Goal: Task Accomplishment & Management: Use online tool/utility

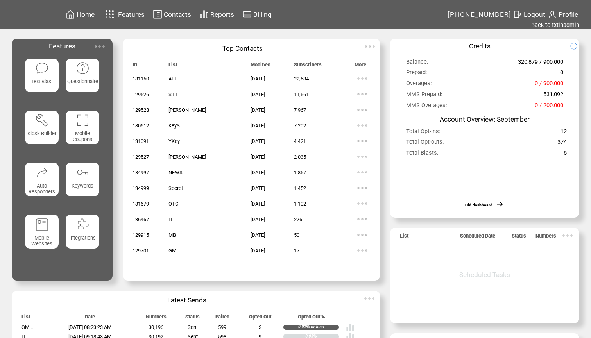
click at [229, 15] on span "Reports" at bounding box center [222, 15] width 24 height 8
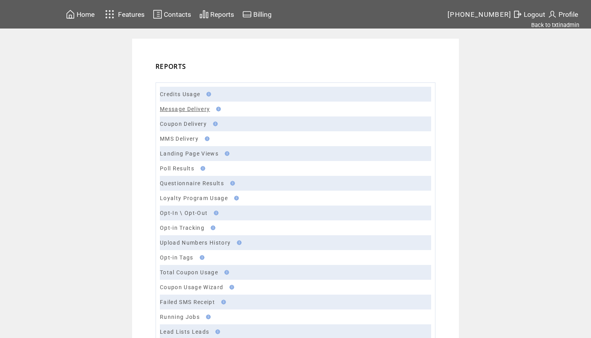
click at [169, 108] on link "Message Delivery" at bounding box center [185, 109] width 50 height 6
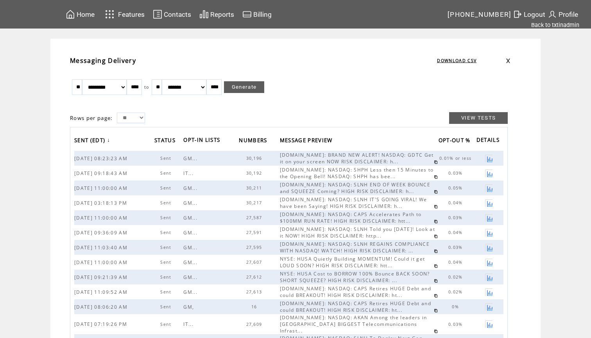
click at [434, 161] on link at bounding box center [436, 162] width 4 height 4
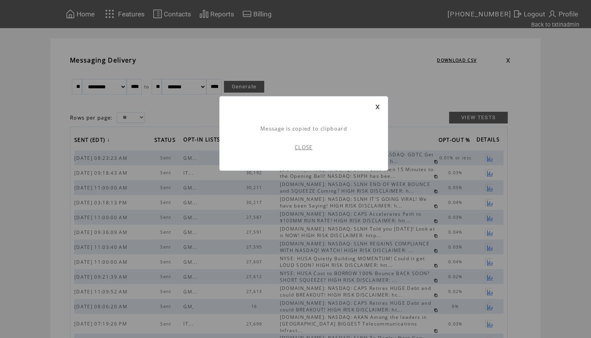
click at [306, 145] on link "CLOSE" at bounding box center [304, 147] width 18 height 7
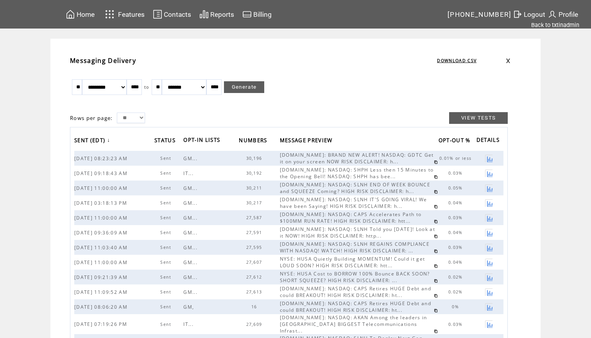
click at [95, 12] on span "Home" at bounding box center [86, 15] width 18 height 8
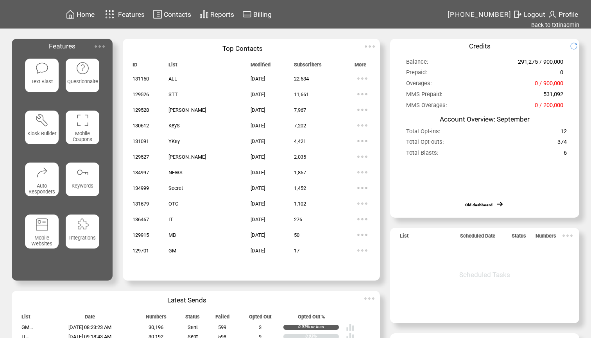
click at [49, 83] on span "Text Blast" at bounding box center [42, 82] width 22 height 6
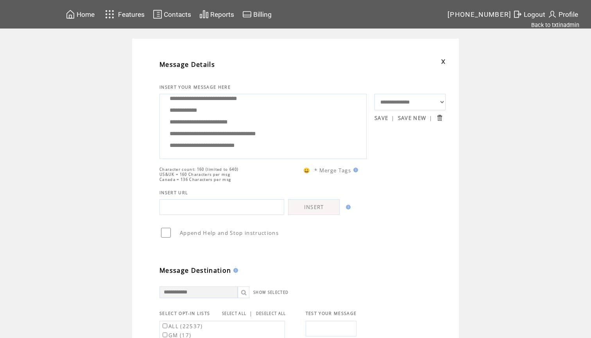
scroll to position [2, 0]
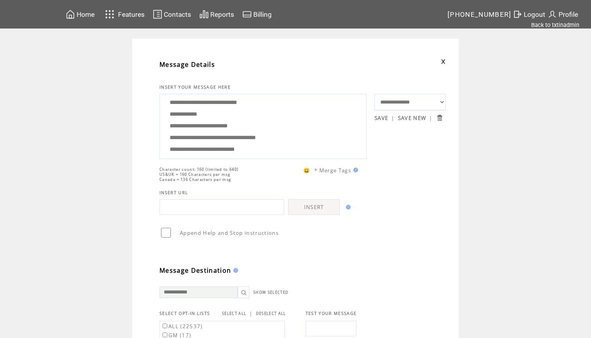
drag, startPoint x: 266, startPoint y: 134, endPoint x: 213, endPoint y: 106, distance: 60.5
click at [213, 106] on textarea "**********" at bounding box center [263, 125] width 198 height 59
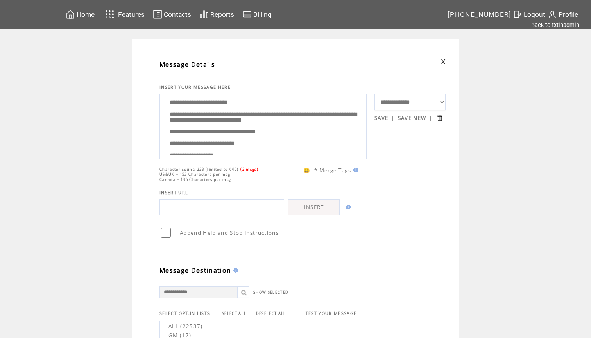
click at [344, 128] on textarea "**********" at bounding box center [263, 125] width 198 height 59
click at [223, 136] on textarea "**********" at bounding box center [263, 125] width 198 height 59
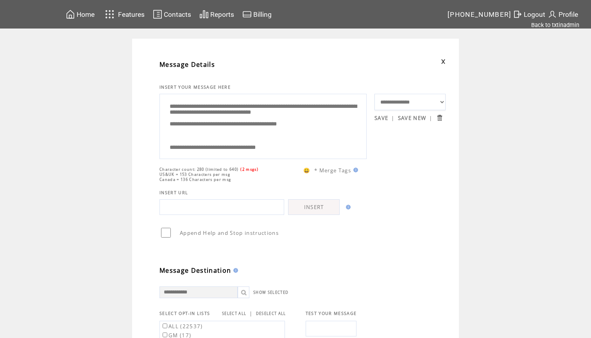
scroll to position [18, 0]
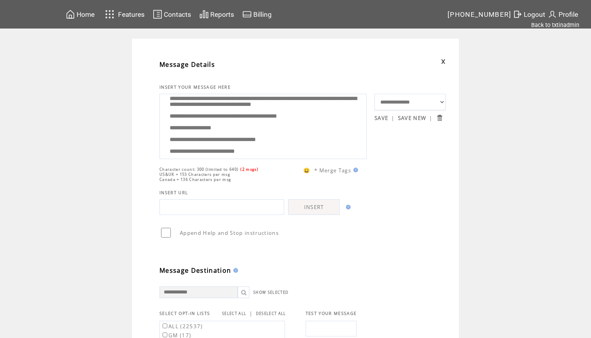
click at [235, 126] on textarea "**********" at bounding box center [263, 125] width 198 height 59
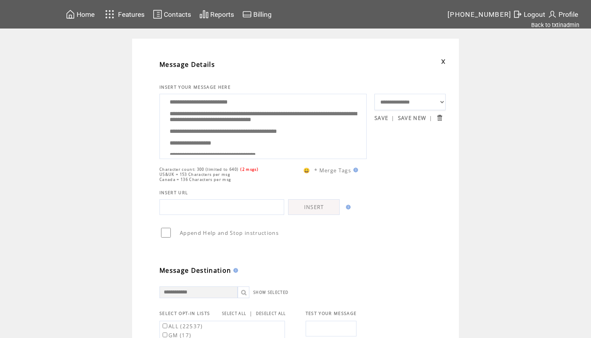
scroll to position [0, 0]
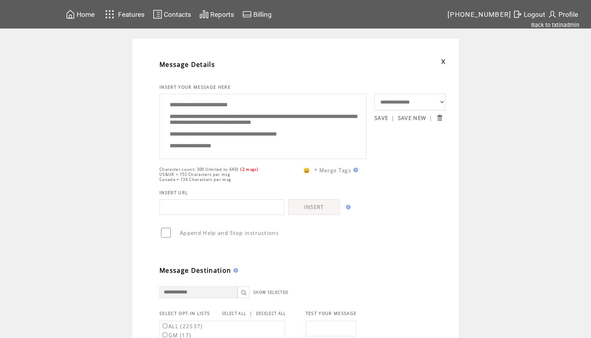
drag, startPoint x: 240, startPoint y: 148, endPoint x: 213, endPoint y: 37, distance: 114.2
click at [213, 37] on div "Home Features Contacts Reports Billing" at bounding box center [295, 302] width 591 height 604
click at [262, 118] on textarea "**********" at bounding box center [263, 125] width 198 height 59
drag, startPoint x: 240, startPoint y: 147, endPoint x: 228, endPoint y: 49, distance: 99.1
click at [228, 49] on td "**********" at bounding box center [295, 321] width 327 height 565
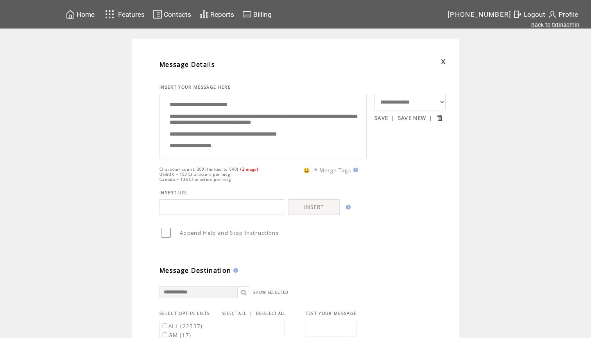
click at [234, 117] on textarea "**********" at bounding box center [263, 125] width 198 height 59
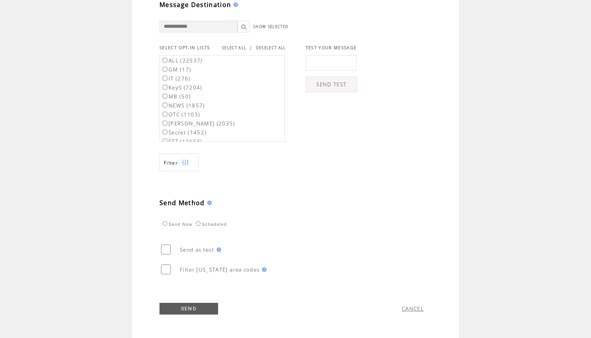
scroll to position [270, 0]
type textarea "**********"
click at [239, 45] on link "SELECT ALL" at bounding box center [234, 47] width 24 height 5
click at [188, 61] on label "ALL (22537)" at bounding box center [182, 60] width 42 height 7
click at [186, 313] on link "SEND" at bounding box center [188, 309] width 59 height 12
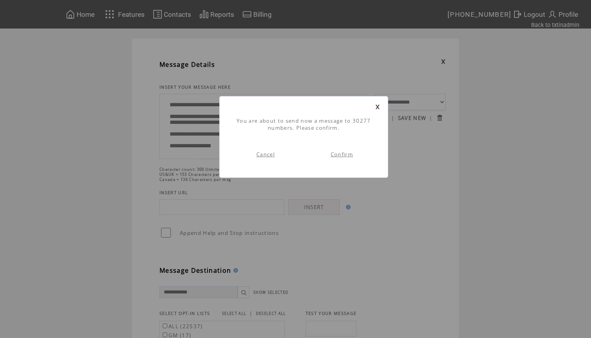
scroll to position [0, 0]
click at [340, 156] on link "Confirm" at bounding box center [341, 154] width 22 height 7
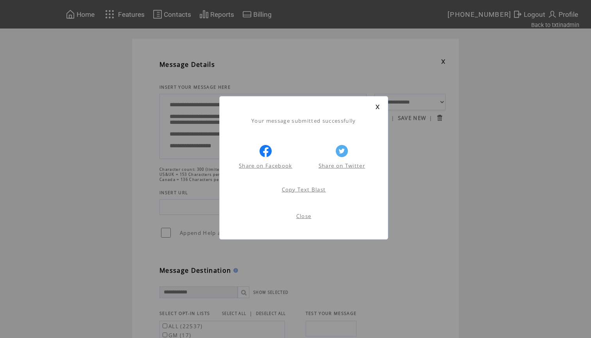
scroll to position [0, 0]
click at [378, 104] on link at bounding box center [377, 106] width 5 height 5
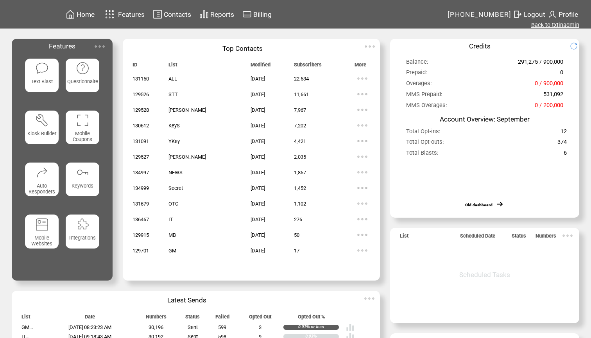
click at [547, 25] on link "Back to txtinadmin" at bounding box center [555, 24] width 48 height 7
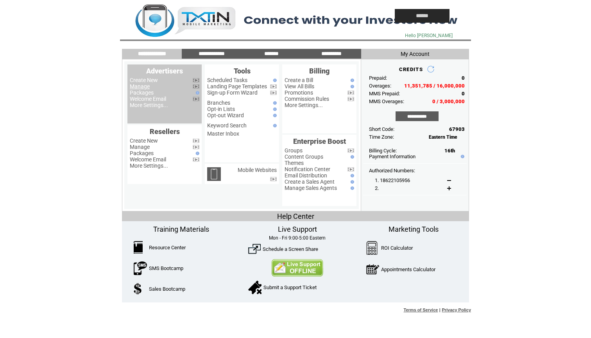
click at [140, 86] on link "Manage" at bounding box center [140, 86] width 20 height 6
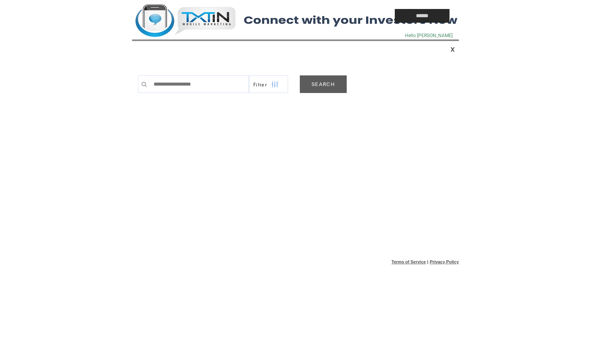
click at [339, 90] on link "SEARCH" at bounding box center [323, 84] width 47 height 18
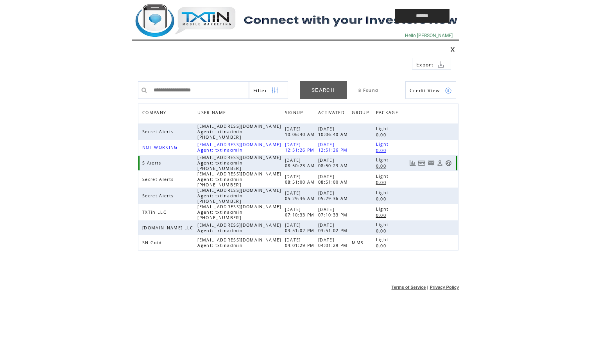
click at [448, 165] on link at bounding box center [448, 163] width 7 height 7
click at [216, 15] on td at bounding box center [245, 16] width 227 height 32
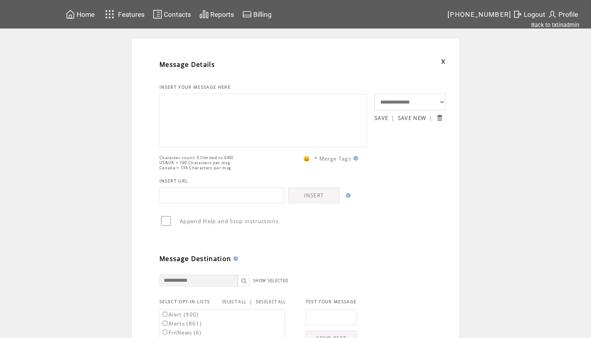
click at [198, 120] on textarea at bounding box center [263, 119] width 198 height 47
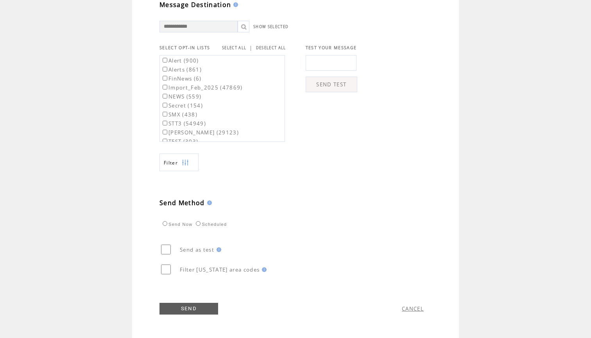
scroll to position [270, 0]
type textarea "**********"
click at [233, 47] on link "SELECT ALL" at bounding box center [234, 47] width 24 height 5
click at [192, 58] on label "Alert (900)" at bounding box center [180, 60] width 38 height 7
click at [191, 66] on label "Alerts (861)" at bounding box center [181, 69] width 41 height 7
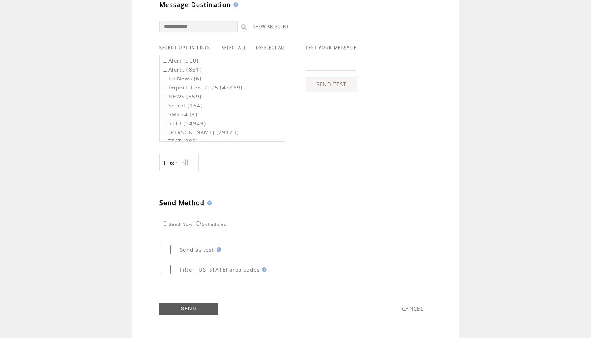
click at [189, 308] on link "SEND" at bounding box center [188, 309] width 59 height 12
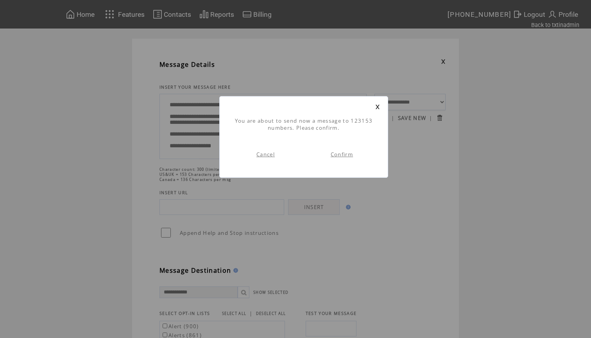
scroll to position [0, 0]
click at [346, 154] on link "Confirm" at bounding box center [341, 154] width 22 height 7
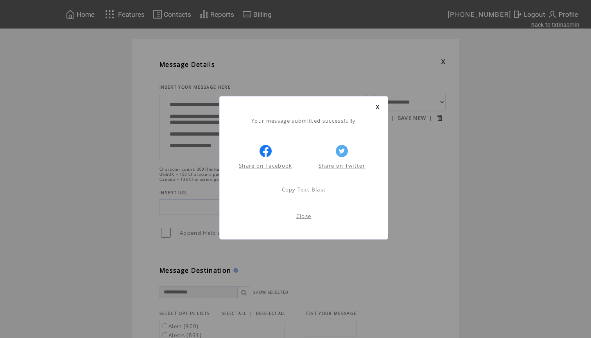
scroll to position [0, 0]
click at [377, 107] on link at bounding box center [377, 106] width 5 height 5
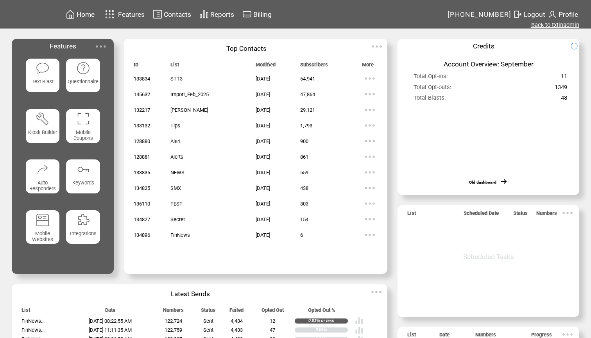
click at [552, 26] on link "Back to txtinadmin" at bounding box center [555, 24] width 48 height 7
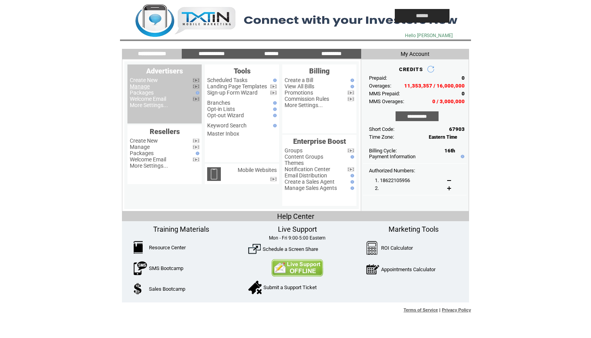
click at [143, 87] on link "Manage" at bounding box center [140, 86] width 20 height 6
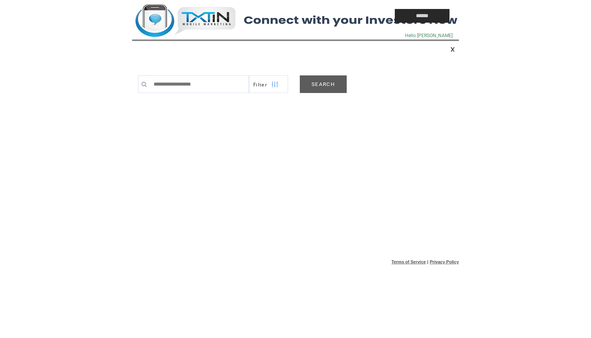
click at [330, 88] on link "SEARCH" at bounding box center [323, 84] width 47 height 18
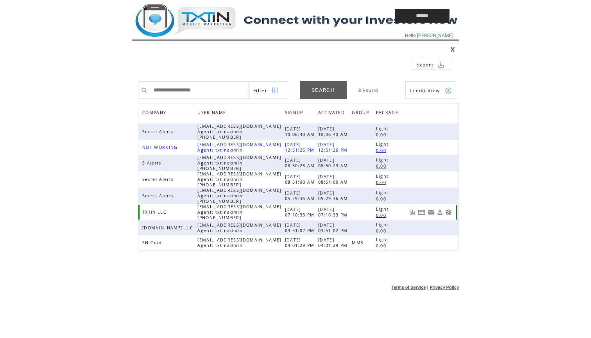
click at [450, 214] on link at bounding box center [448, 212] width 7 height 7
click at [207, 25] on td at bounding box center [245, 16] width 227 height 32
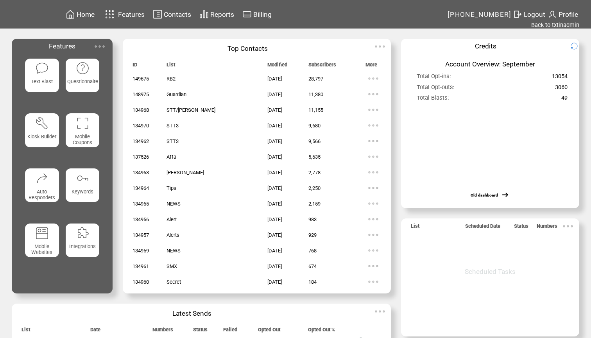
click at [41, 74] on img at bounding box center [42, 68] width 14 height 14
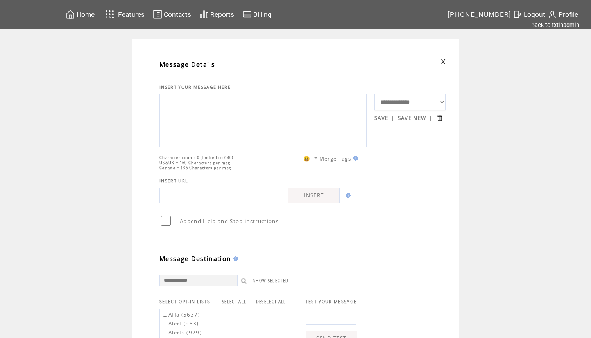
click at [211, 122] on textarea at bounding box center [263, 119] width 198 height 47
paste textarea "**********"
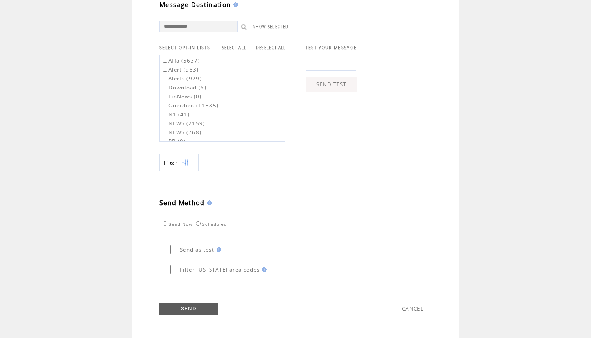
scroll to position [270, 0]
type textarea "**********"
click at [191, 61] on label "Affa (5637)" at bounding box center [180, 60] width 39 height 7
click at [185, 107] on label "Guardian (11385)" at bounding box center [189, 105] width 57 height 7
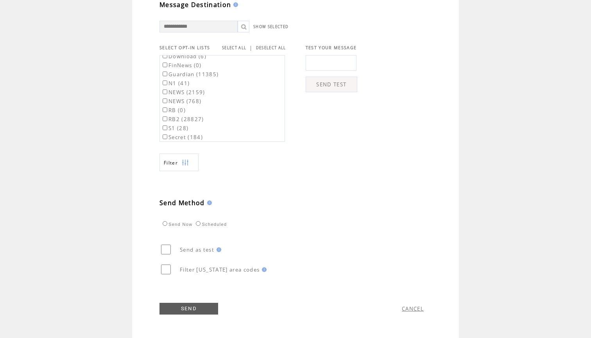
click at [186, 116] on label "RB2 (28827)" at bounding box center [182, 119] width 43 height 7
click at [187, 308] on link "SEND" at bounding box center [188, 309] width 59 height 12
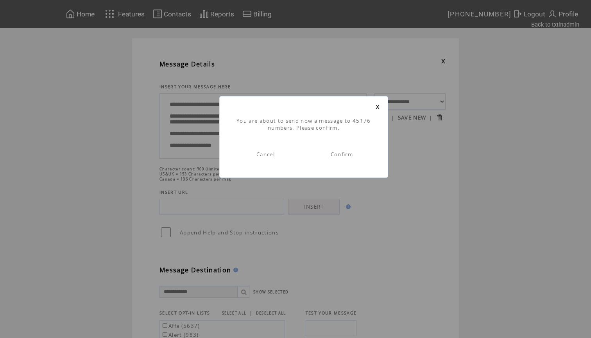
scroll to position [0, 0]
click at [334, 156] on link "Confirm" at bounding box center [341, 154] width 22 height 7
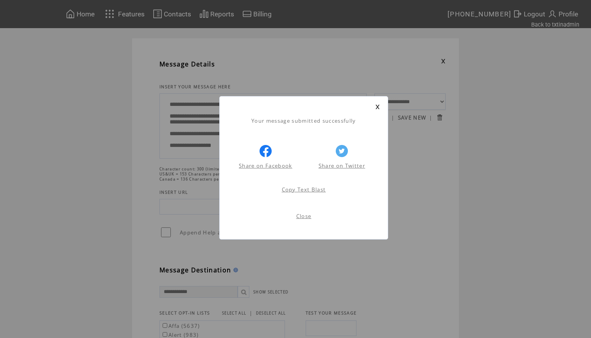
scroll to position [0, 0]
click at [375, 107] on link at bounding box center [377, 106] width 5 height 5
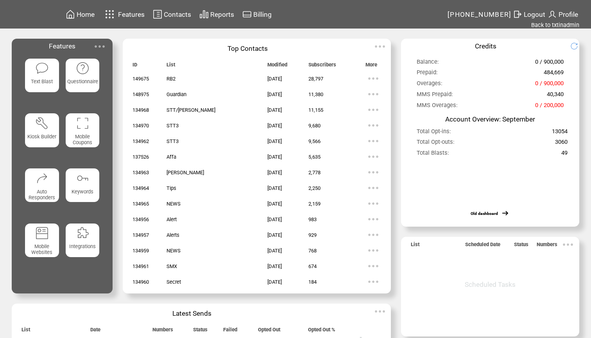
click at [558, 29] on div "Home Features Contacts Reports Billing" at bounding box center [295, 207] width 591 height 414
click at [561, 28] on link "Back to txtinadmin" at bounding box center [555, 24] width 48 height 7
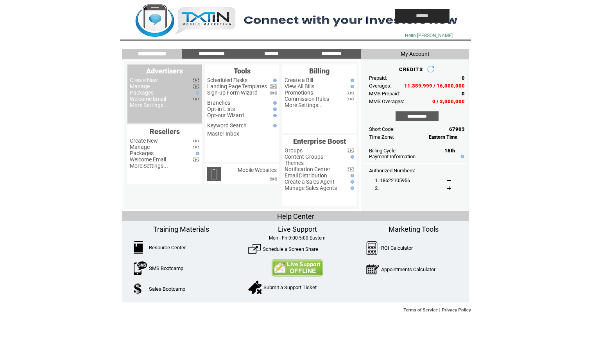
click at [137, 86] on link "Manage" at bounding box center [140, 86] width 20 height 6
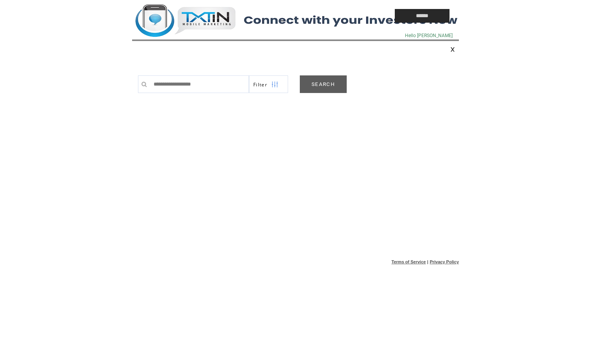
click at [316, 88] on link "SEARCH" at bounding box center [323, 84] width 47 height 18
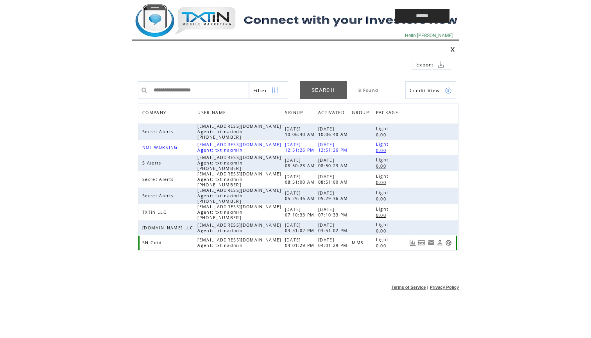
click at [449, 243] on link at bounding box center [448, 242] width 7 height 7
click at [215, 24] on td at bounding box center [245, 16] width 227 height 32
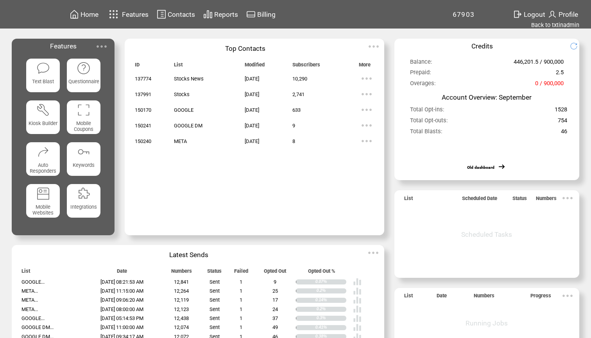
click at [43, 67] on img at bounding box center [43, 68] width 14 height 14
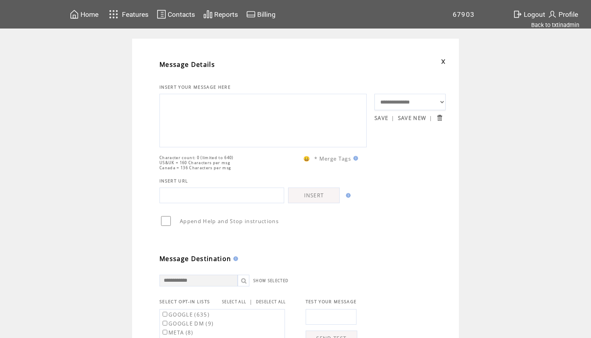
click at [201, 129] on textarea at bounding box center [263, 119] width 198 height 47
paste textarea "**********"
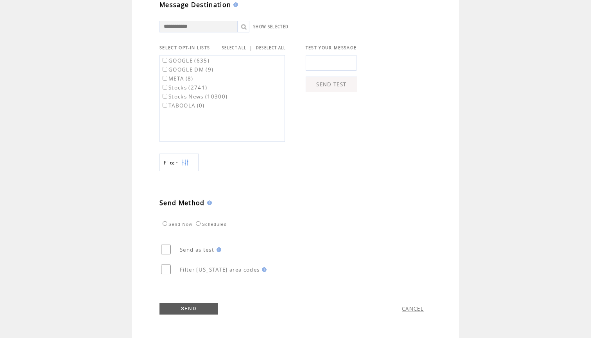
scroll to position [270, 0]
type textarea "**********"
click at [240, 46] on link "SELECT ALL" at bounding box center [234, 47] width 24 height 5
click at [184, 308] on link "SEND" at bounding box center [188, 309] width 59 height 12
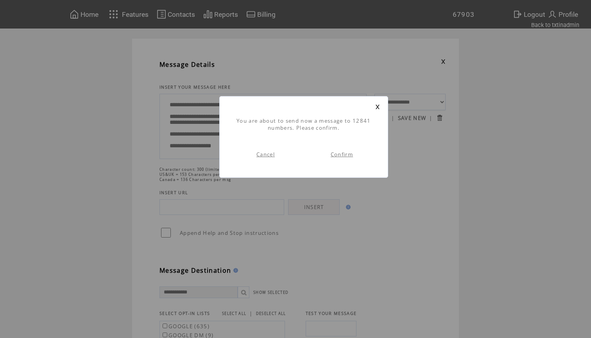
scroll to position [0, 0]
click at [348, 153] on link "Confirm" at bounding box center [341, 154] width 22 height 7
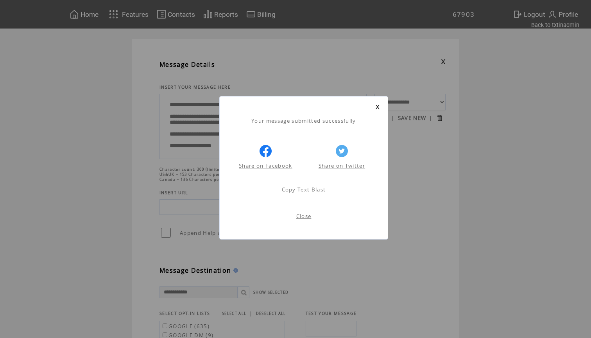
scroll to position [0, 0]
click at [375, 105] on link at bounding box center [377, 106] width 5 height 5
